Goal: Task Accomplishment & Management: Manage account settings

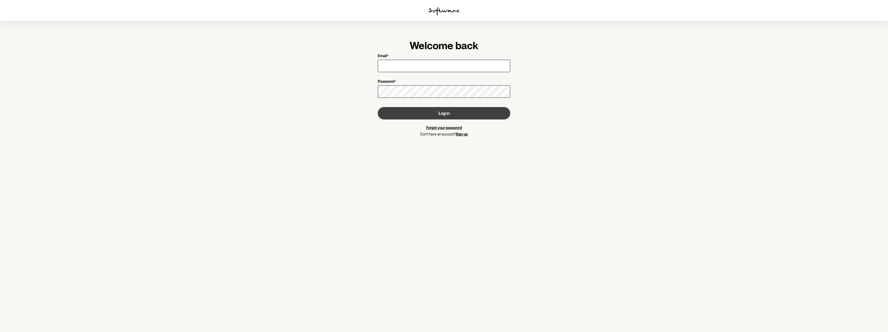
type input "[EMAIL_ADDRESS][PERSON_NAME][DOMAIN_NAME]"
click at [433, 115] on button "Log in" at bounding box center [444, 113] width 132 height 12
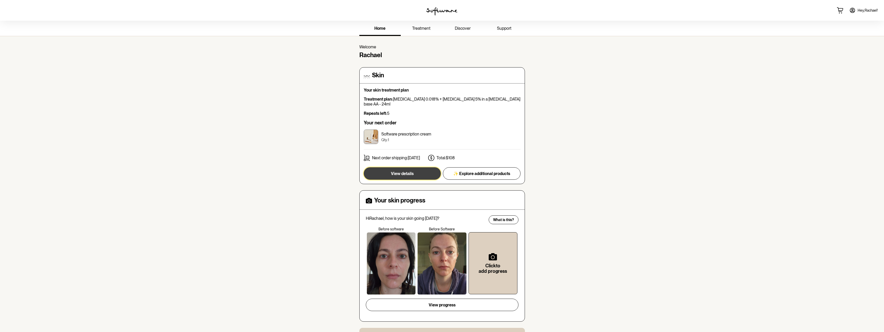
click at [390, 167] on button "View details" at bounding box center [402, 173] width 77 height 12
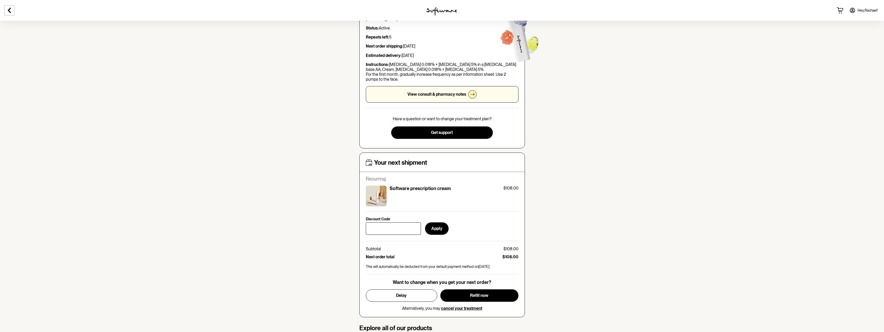
scroll to position [78, 0]
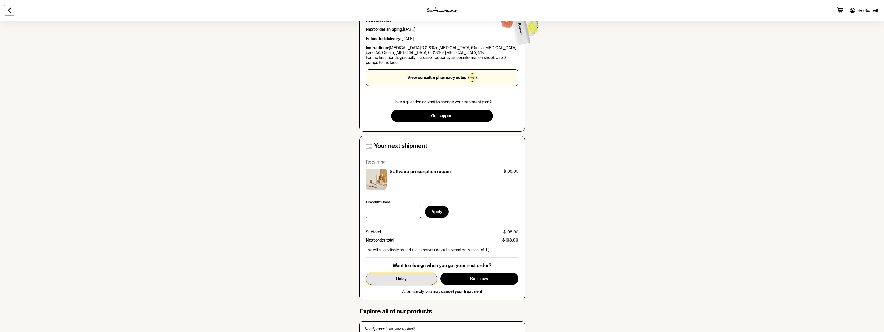
click at [400, 274] on button "Delay" at bounding box center [401, 279] width 71 height 12
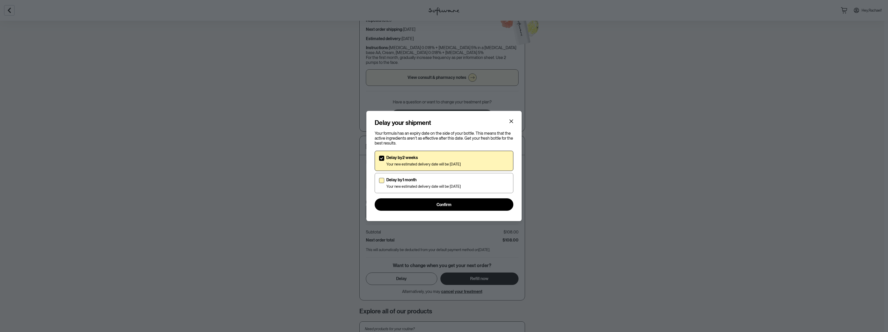
click at [399, 180] on p "Delay by 1 month" at bounding box center [423, 179] width 74 height 5
click at [379, 183] on input "Delay by 1 month Your new estimated delivery date will be [DATE]" at bounding box center [379, 183] width 0 height 0
checkbox input "true"
checkbox input "false"
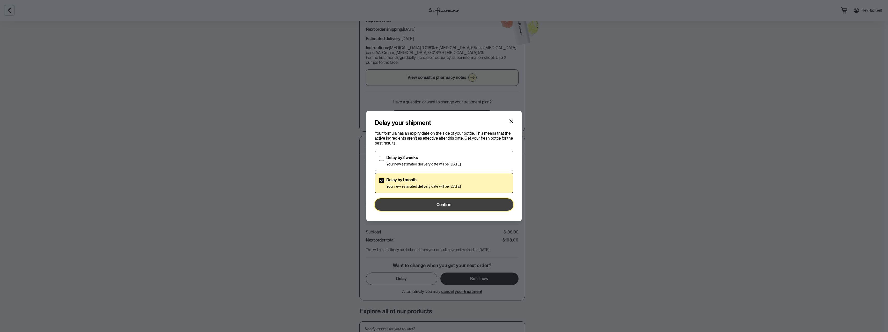
click at [408, 202] on button "Confirm" at bounding box center [443, 204] width 139 height 12
